Goal: Task Accomplishment & Management: Manage account settings

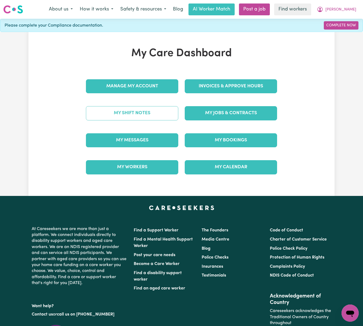
click at [173, 113] on link "My Shift Notes" at bounding box center [132, 113] width 92 height 14
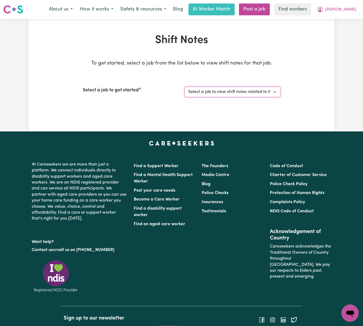
click at [224, 92] on select "Select a job to view shift notes related to it... [DEMOGRAPHIC_DATA] Support Wo…" at bounding box center [233, 92] width 96 height 10
select select "14275"
click at [185, 87] on select "Select a job to view shift notes related to it... [DEMOGRAPHIC_DATA] Support Wo…" at bounding box center [233, 92] width 96 height 10
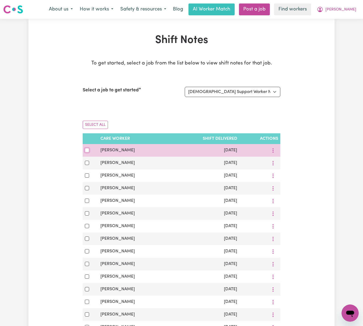
click at [88, 150] on input "checkbox" at bounding box center [87, 150] width 4 height 4
checkbox input "true"
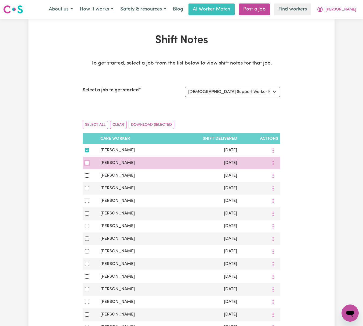
click at [88, 163] on input "checkbox" at bounding box center [87, 163] width 4 height 4
checkbox input "true"
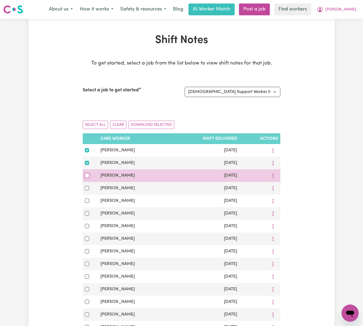
click at [85, 177] on input "checkbox" at bounding box center [87, 175] width 4 height 4
checkbox input "true"
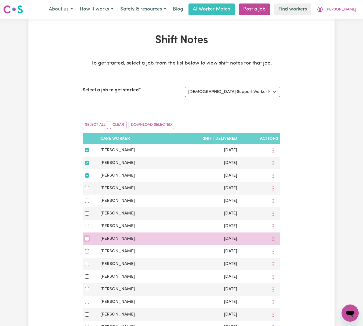
click at [85, 241] on input "checkbox" at bounding box center [87, 238] width 4 height 4
checkbox input "true"
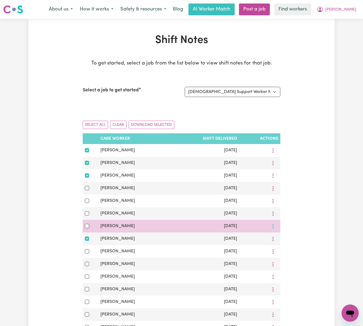
click at [274, 227] on icon "More options" at bounding box center [272, 225] width 5 height 5
click at [281, 237] on link "View Shift Note" at bounding box center [290, 238] width 44 height 11
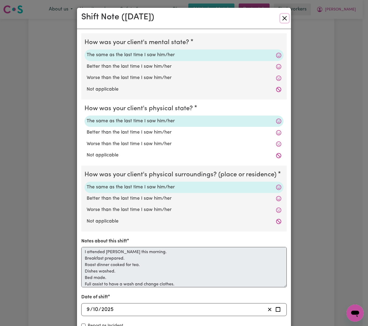
click at [282, 16] on button "Close" at bounding box center [285, 18] width 9 height 9
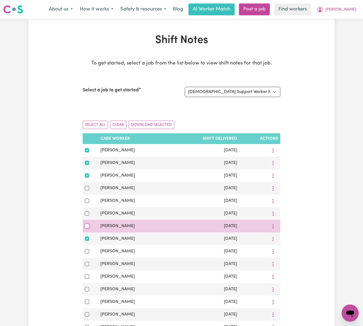
click at [87, 228] on input "checkbox" at bounding box center [87, 226] width 4 height 4
checkbox input "true"
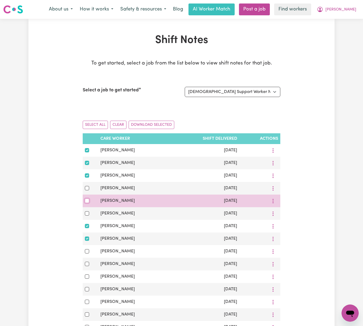
drag, startPoint x: 87, startPoint y: 200, endPoint x: 87, endPoint y: 190, distance: 9.7
click at [87, 199] on div at bounding box center [90, 200] width 11 height 6
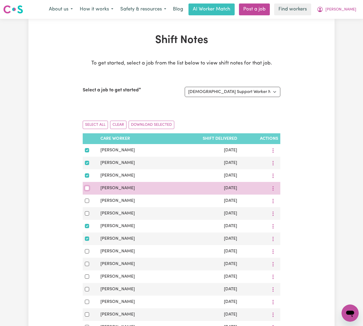
click at [87, 188] on input "checkbox" at bounding box center [87, 188] width 4 height 4
checkbox input "true"
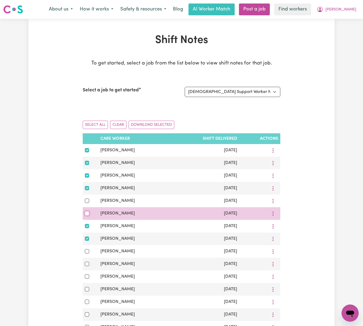
click at [85, 214] on input "checkbox" at bounding box center [87, 213] width 4 height 4
checkbox input "true"
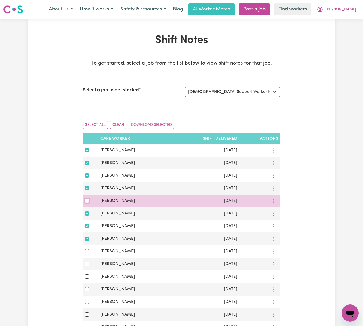
click at [87, 202] on input "checkbox" at bounding box center [87, 200] width 4 height 4
checkbox input "true"
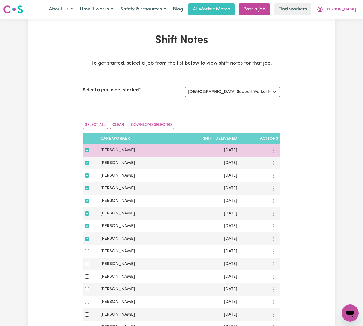
drag, startPoint x: 138, startPoint y: 146, endPoint x: 99, endPoint y: 150, distance: 38.8
click at [99, 150] on td "[PERSON_NAME]" at bounding box center [133, 150] width 70 height 13
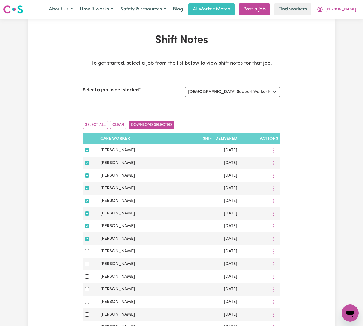
copy span "[PERSON_NAME]"
click at [159, 123] on button "Download Selected" at bounding box center [152, 125] width 46 height 8
click at [350, 9] on span "[PERSON_NAME]" at bounding box center [340, 10] width 31 height 6
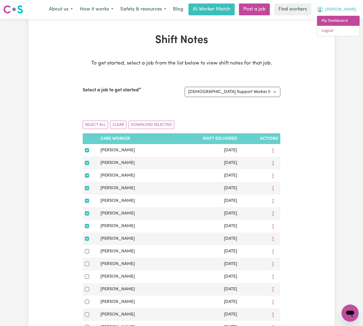
click at [349, 20] on link "My Dashboard" at bounding box center [338, 21] width 42 height 10
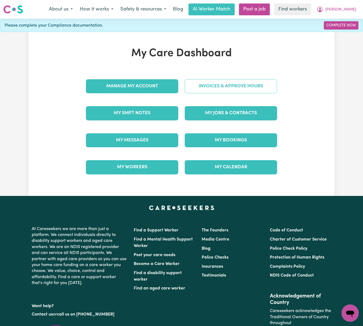
click at [257, 87] on link "Invoices & Approve Hours" at bounding box center [231, 86] width 92 height 14
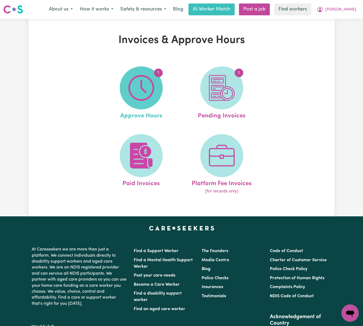
click at [143, 95] on img at bounding box center [141, 88] width 26 height 26
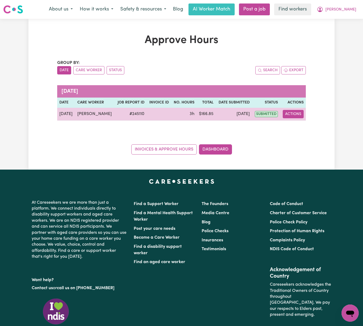
click at [296, 117] on button "Actions" at bounding box center [293, 114] width 21 height 8
click at [302, 132] on link "View Job Report" at bounding box center [306, 126] width 46 height 11
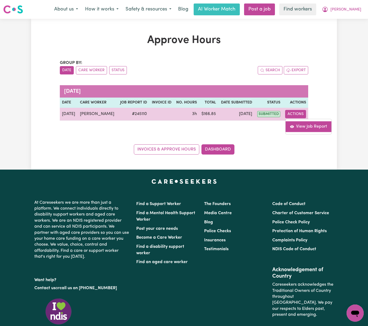
select select "pm"
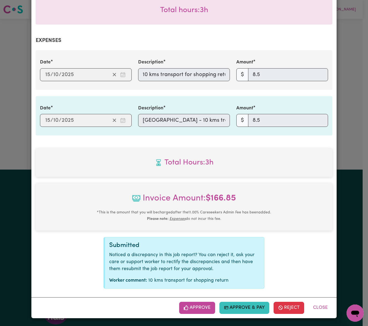
scroll to position [175, 0]
click at [290, 306] on button "Reject" at bounding box center [289, 308] width 31 height 12
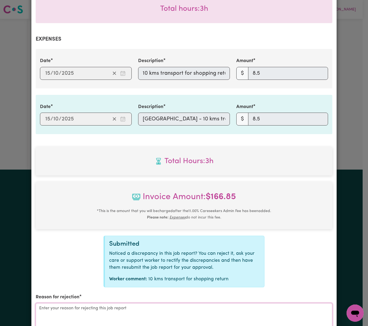
click at [224, 309] on textarea "Reason for rejection" at bounding box center [184, 323] width 297 height 40
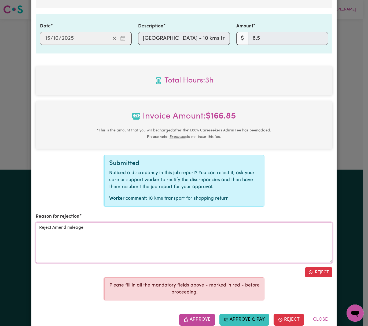
scroll to position [270, 0]
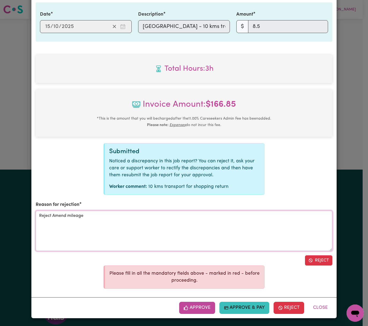
type textarea "Reject Amend mileage"
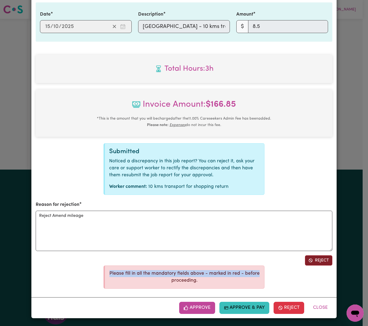
click at [318, 264] on div "Summary Job report # 245110 Client name: [PERSON_NAME] Job title: [DEMOGRAPHIC_…" at bounding box center [184, 29] width 306 height 536
click at [318, 259] on button "Reject" at bounding box center [318, 260] width 27 height 10
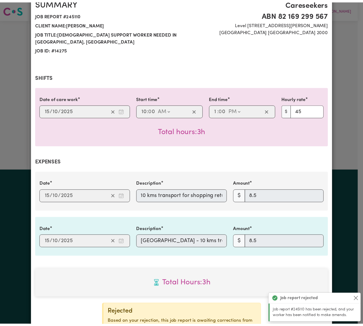
scroll to position [0, 0]
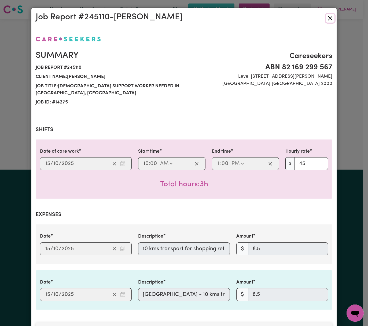
click at [330, 19] on button "Close" at bounding box center [330, 18] width 9 height 9
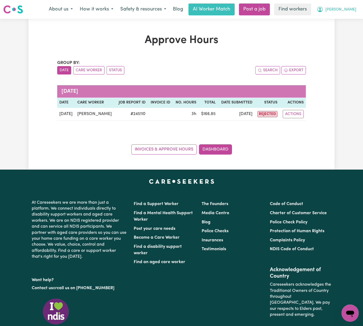
click at [347, 7] on span "[PERSON_NAME]" at bounding box center [340, 10] width 31 height 6
click at [349, 32] on link "Logout" at bounding box center [338, 31] width 42 height 10
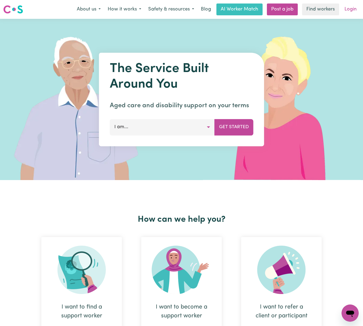
click at [352, 15] on div "Menu About us How it works Safety & resources Blog AI Worker Match Post a job F…" at bounding box center [181, 9] width 363 height 12
click at [349, 9] on link "Login" at bounding box center [350, 9] width 19 height 12
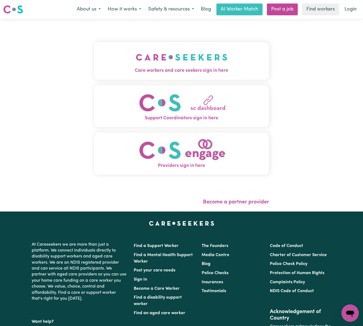
click at [118, 71] on span "Care workers and care seekers sign in here" at bounding box center [181, 70] width 175 height 7
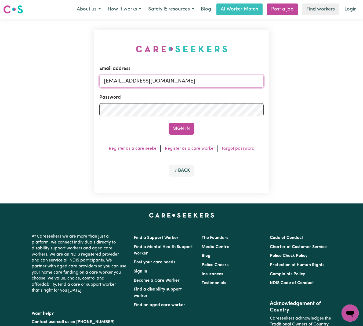
click at [163, 75] on input "[EMAIL_ADDRESS][DOMAIN_NAME]" at bounding box center [181, 81] width 164 height 13
click at [172, 119] on form "Email address [EMAIL_ADDRESS][DOMAIN_NAME] Password Sign In" at bounding box center [181, 99] width 164 height 69
click at [154, 81] on input "[EMAIL_ADDRESS][DOMAIN_NAME]" at bounding box center [181, 81] width 164 height 13
drag, startPoint x: 134, startPoint y: 79, endPoint x: 251, endPoint y: 79, distance: 117.1
click at [251, 79] on input "[EMAIL_ADDRESS][DOMAIN_NAME]" at bounding box center [181, 81] width 164 height 13
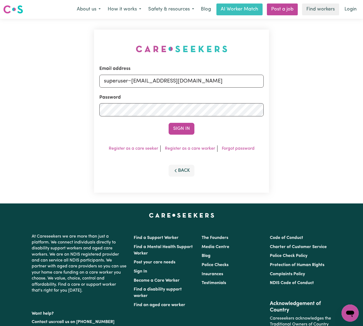
type input "superuser~[EMAIL_ADDRESS][DOMAIN_NAME]"
click at [169, 123] on button "Sign In" at bounding box center [182, 129] width 26 height 12
